Goal: Navigation & Orientation: Find specific page/section

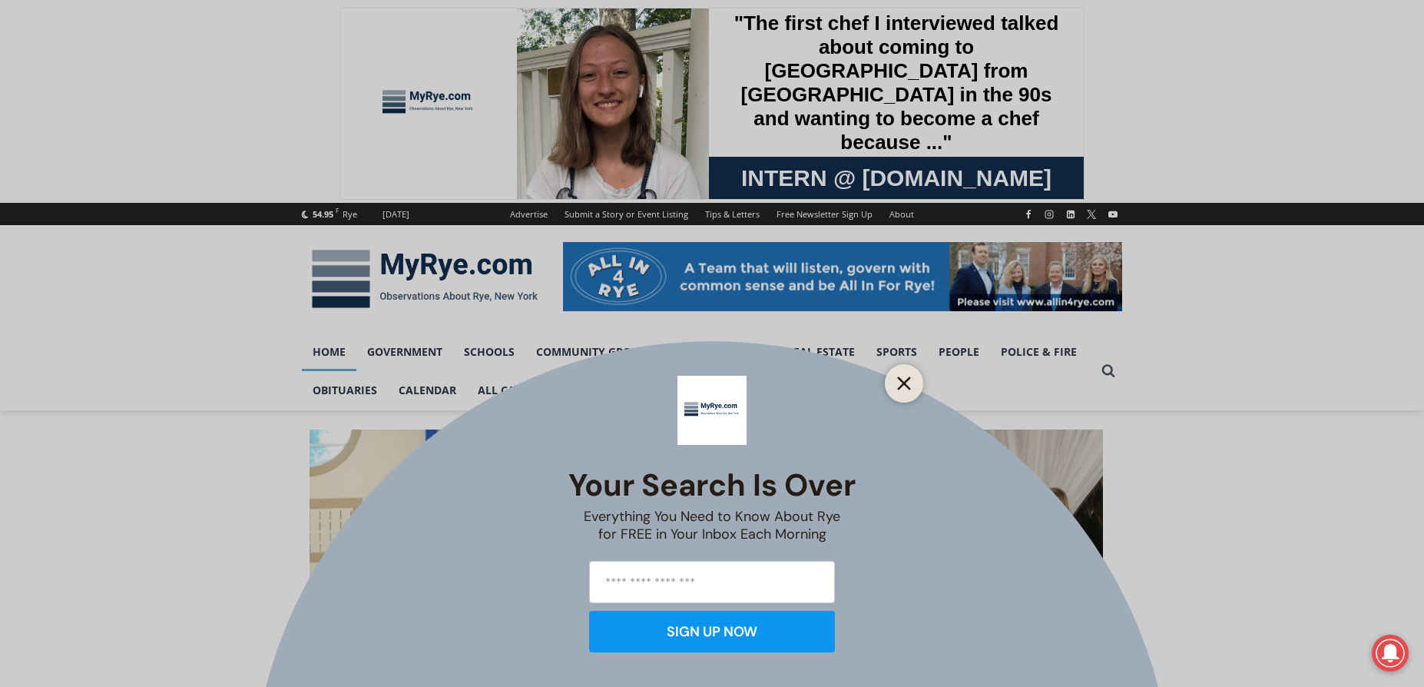
click at [905, 388] on icon "Close" at bounding box center [904, 383] width 14 height 14
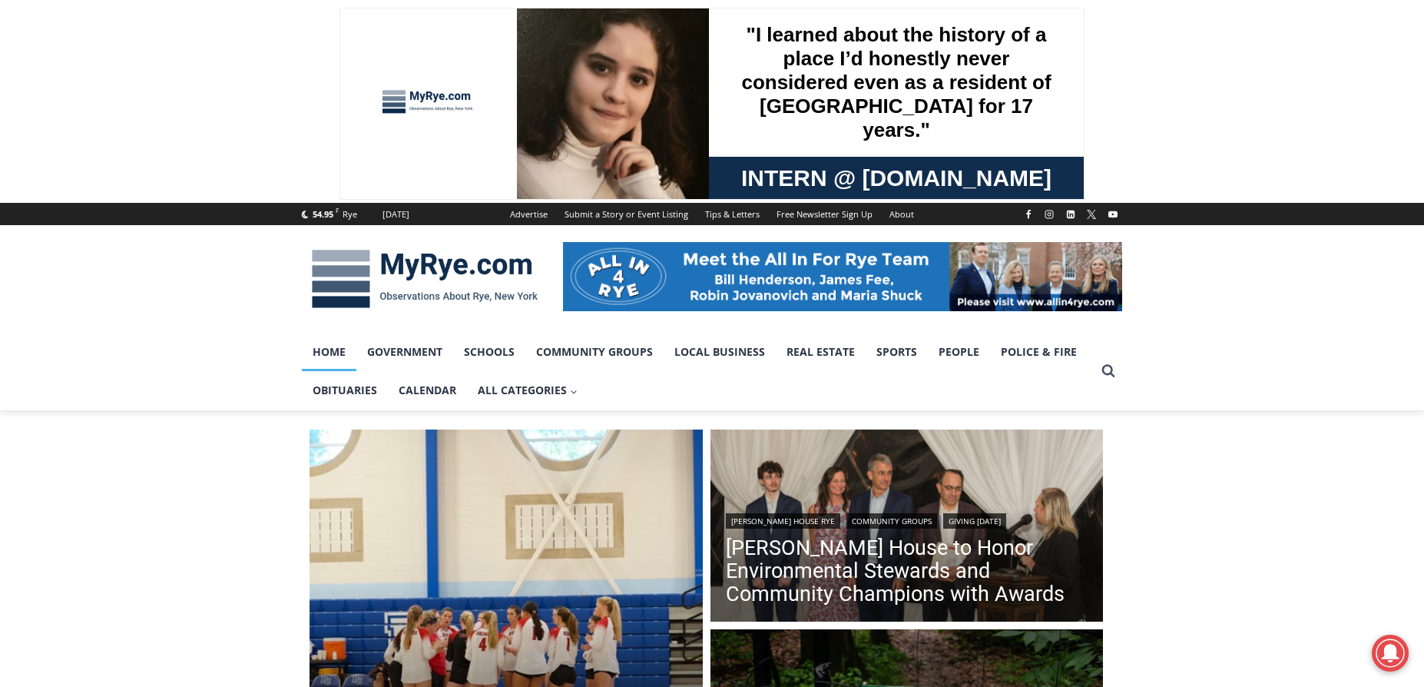
click at [331, 348] on link "Home" at bounding box center [329, 352] width 55 height 38
